Goal: Task Accomplishment & Management: Manage account settings

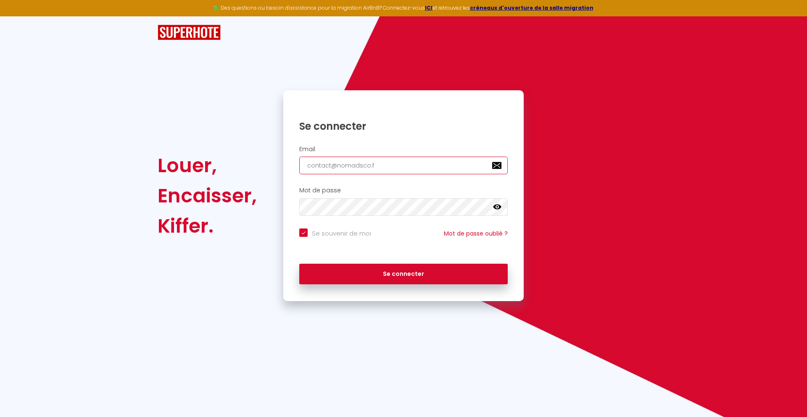
type input "[EMAIL_ADDRESS][DOMAIN_NAME]"
checkbox input "true"
type input "[EMAIL_ADDRESS][DOMAIN_NAME]"
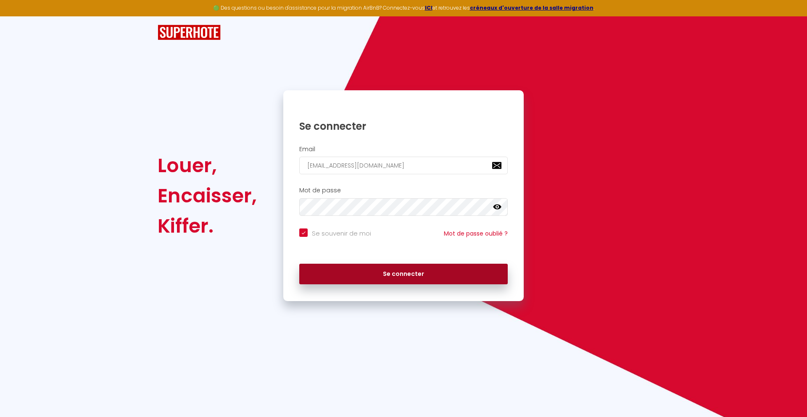
click at [403, 274] on button "Se connecter" at bounding box center [403, 274] width 208 height 21
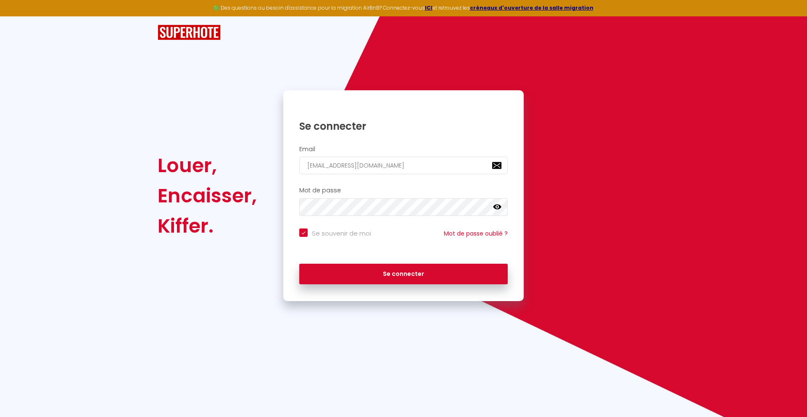
checkbox input "true"
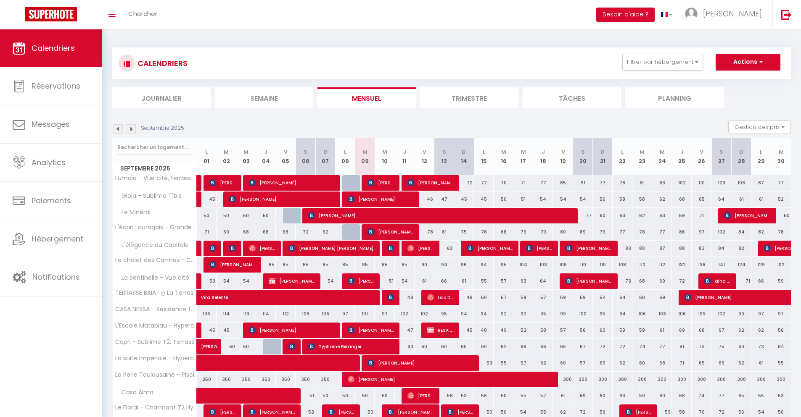
click at [161, 97] on li "Journalier" at bounding box center [161, 97] width 98 height 21
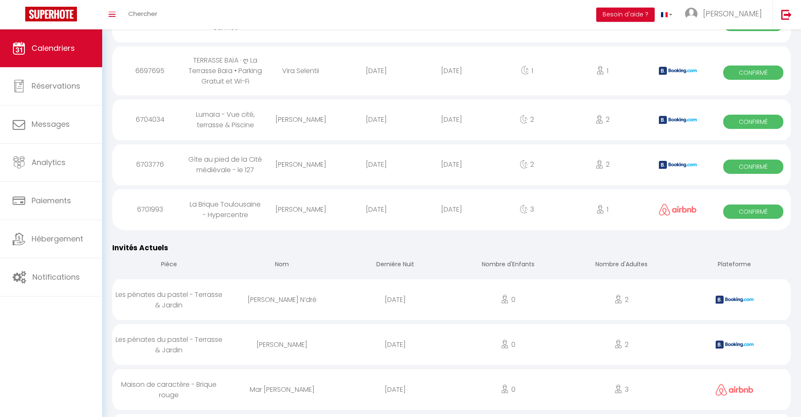
scroll to position [1214, 0]
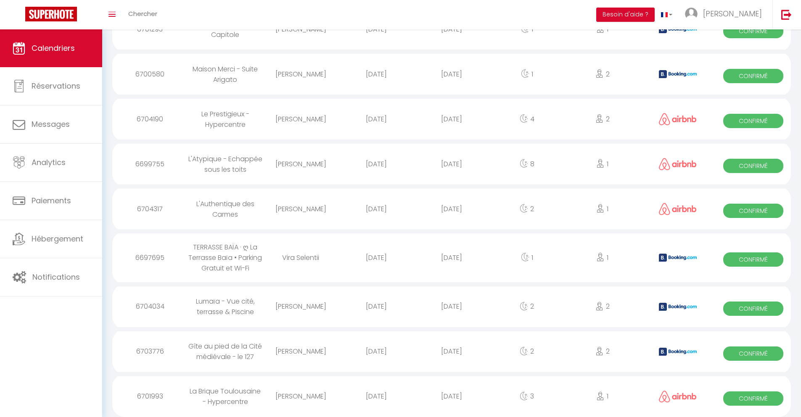
click at [451, 395] on div "[DATE]" at bounding box center [451, 396] width 75 height 27
select select "0"
select select "1"
select select
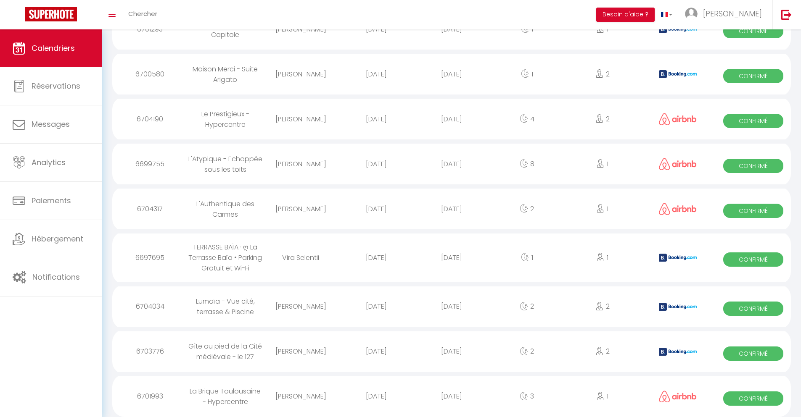
select select
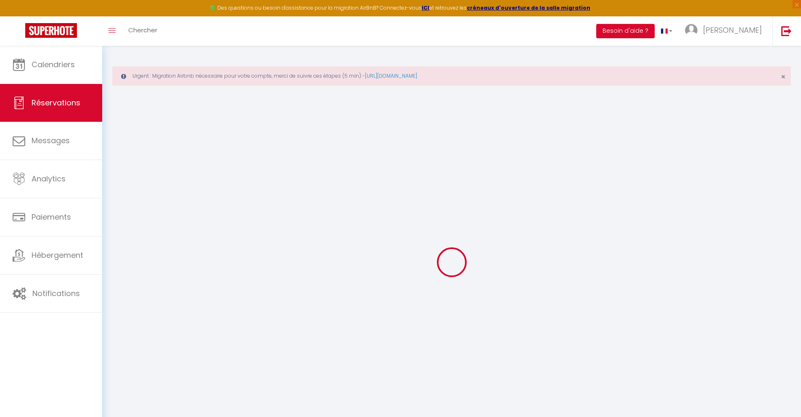
select select
checkbox input "false"
select select
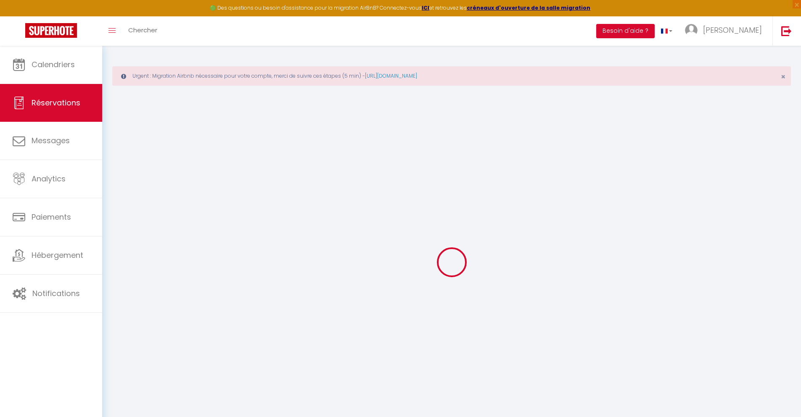
select select
checkbox input "false"
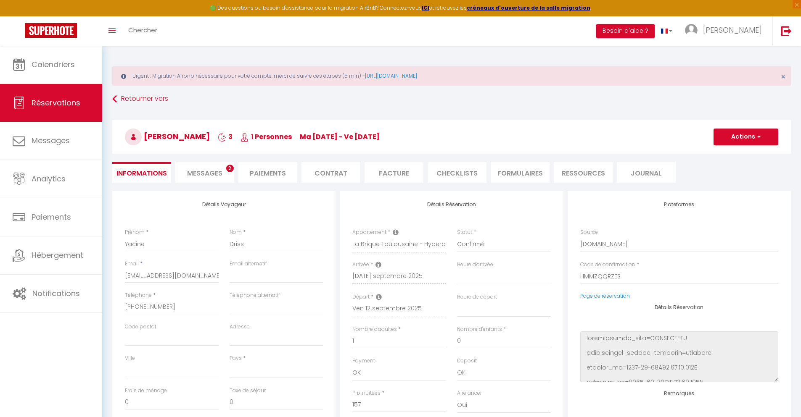
select select
type input "40"
type input "10.28"
select select
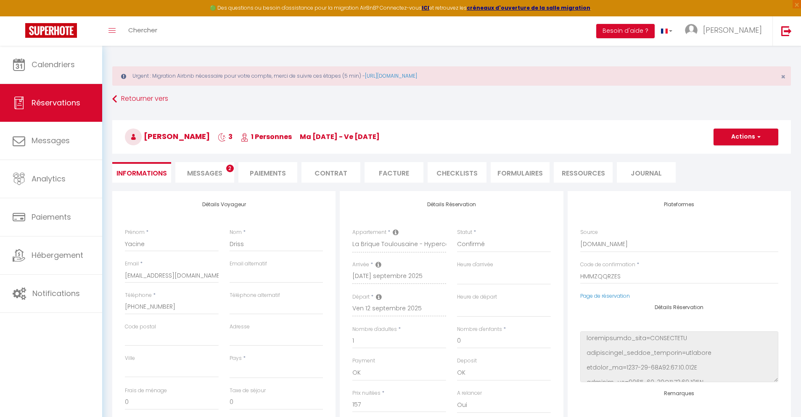
checkbox input "false"
select select
checkbox input "false"
select select
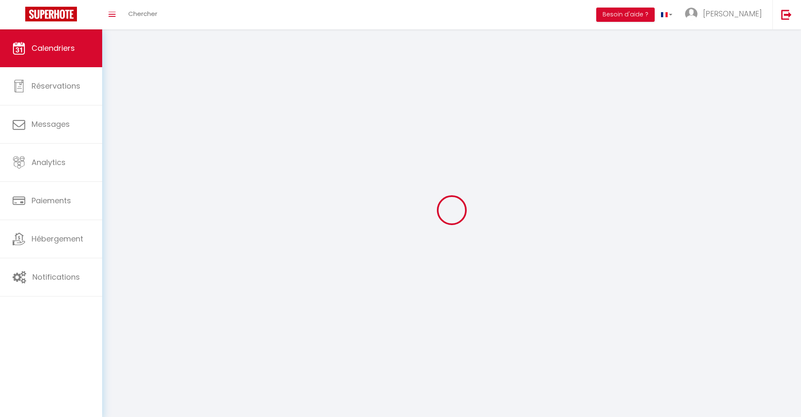
scroll to position [46, 0]
